Goal: Find specific page/section: Find specific page/section

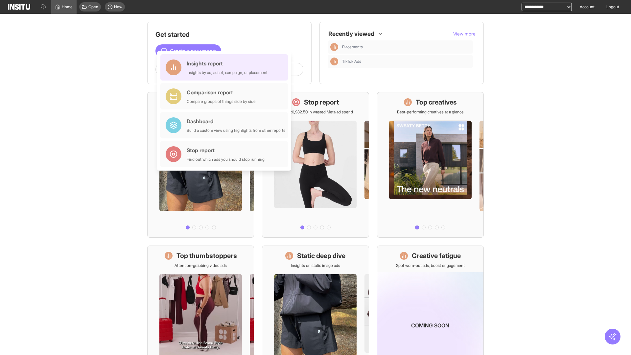
click at [226, 67] on div "Insights report Insights by ad, adset, campaign, or placement" at bounding box center [227, 67] width 81 height 16
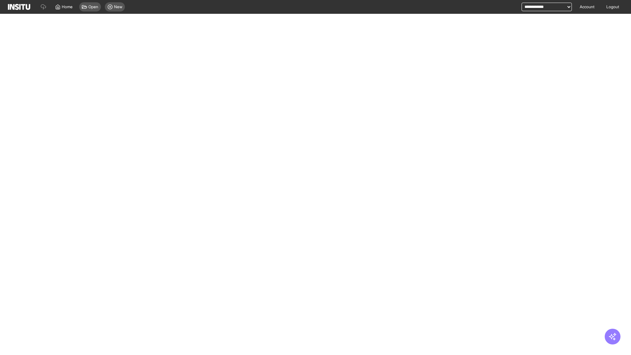
select select "**"
